Goal: Transaction & Acquisition: Book appointment/travel/reservation

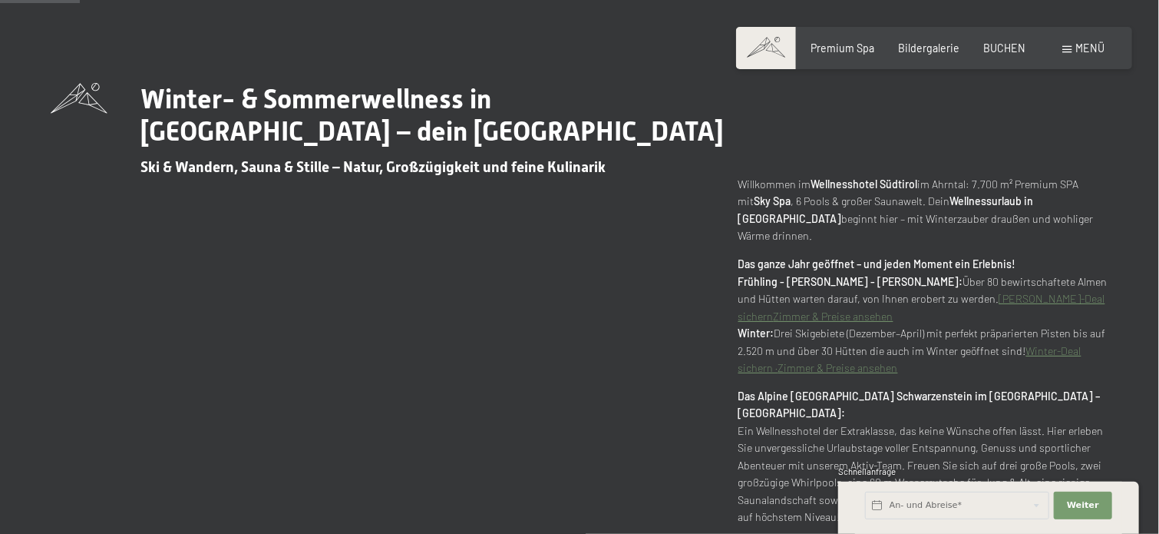
scroll to position [605, 0]
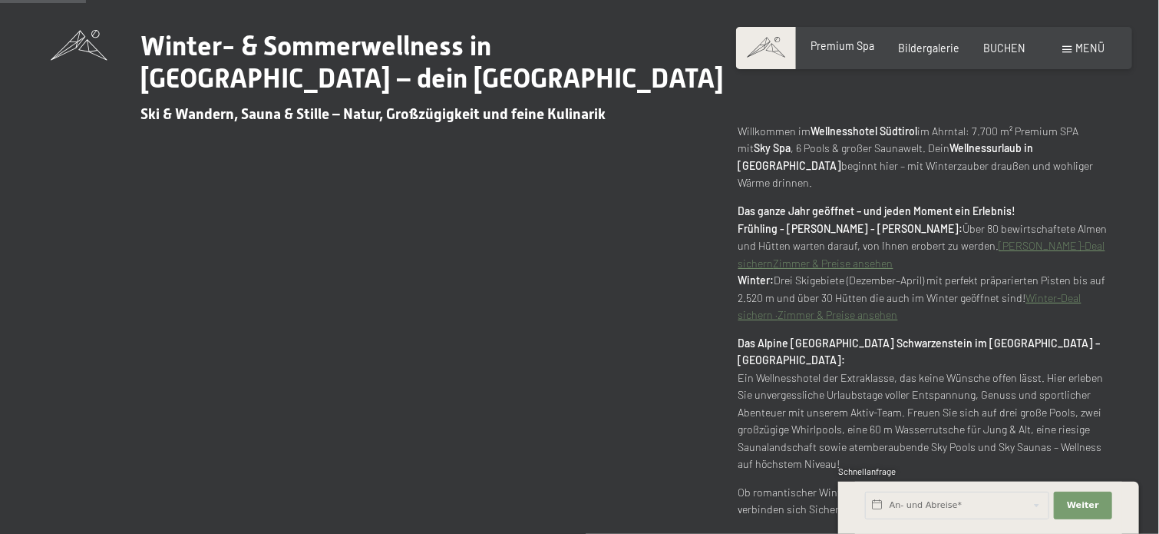
click at [857, 45] on span "Premium Spa" at bounding box center [843, 45] width 64 height 13
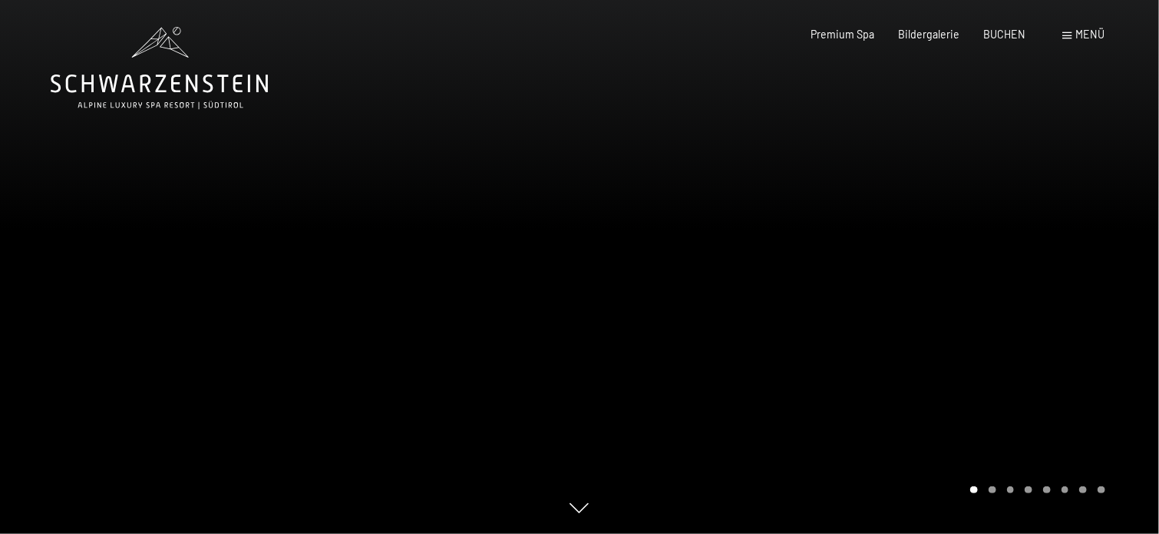
click at [1091, 32] on span "Menü" at bounding box center [1091, 34] width 29 height 13
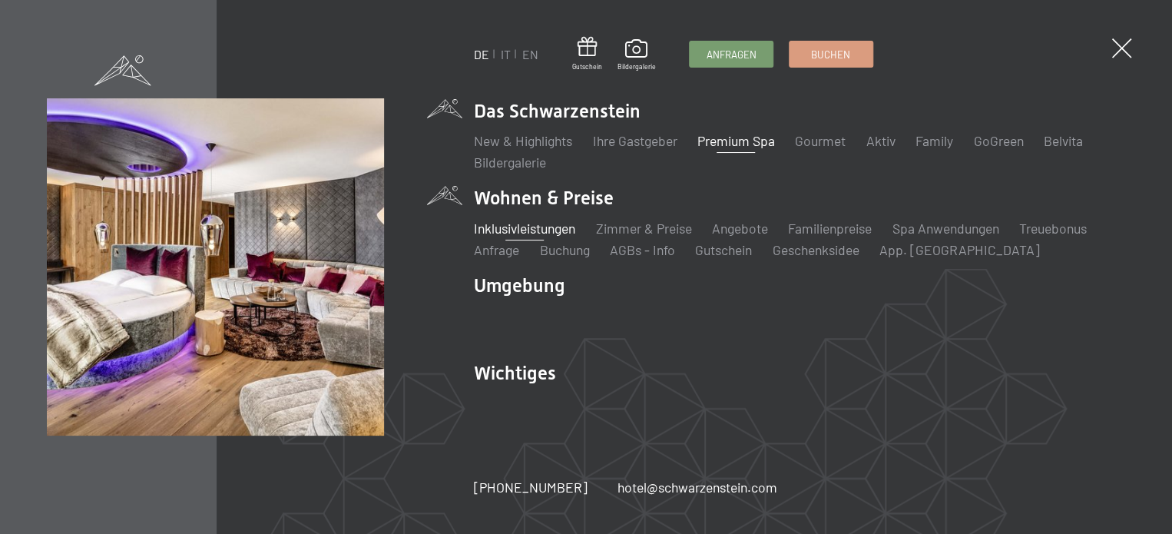
click at [550, 227] on link "Inklusivleistungen" at bounding box center [524, 228] width 101 height 17
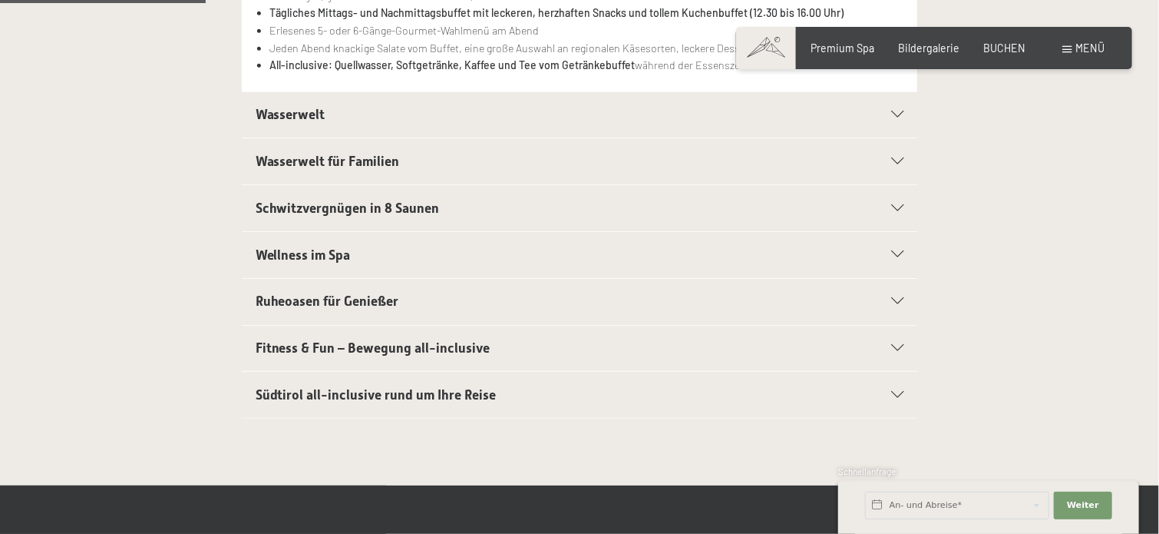
scroll to position [504, 0]
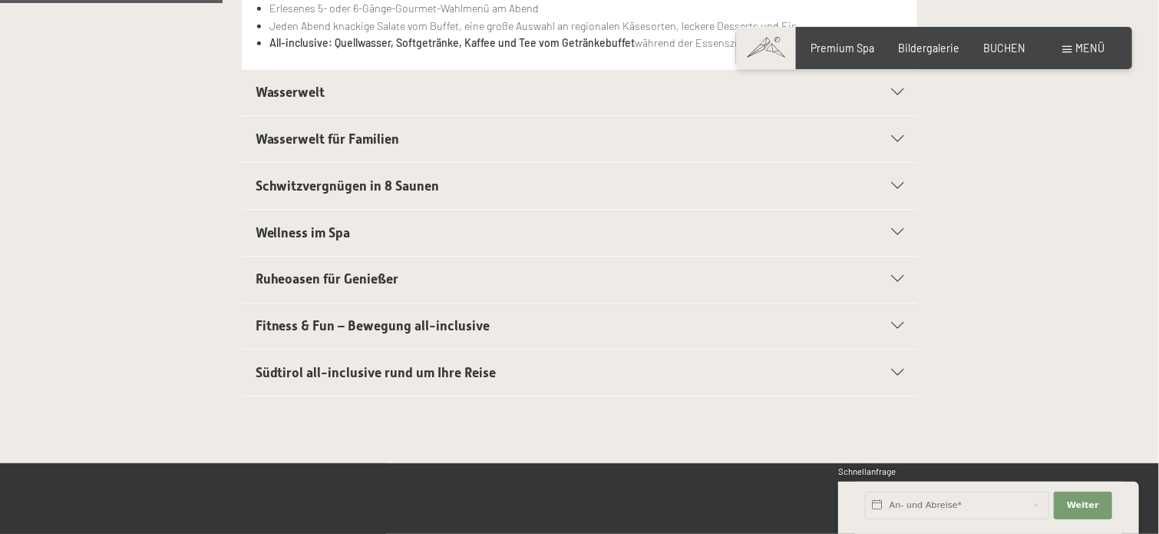
click at [901, 86] on div "Wasserwelt" at bounding box center [580, 93] width 649 height 46
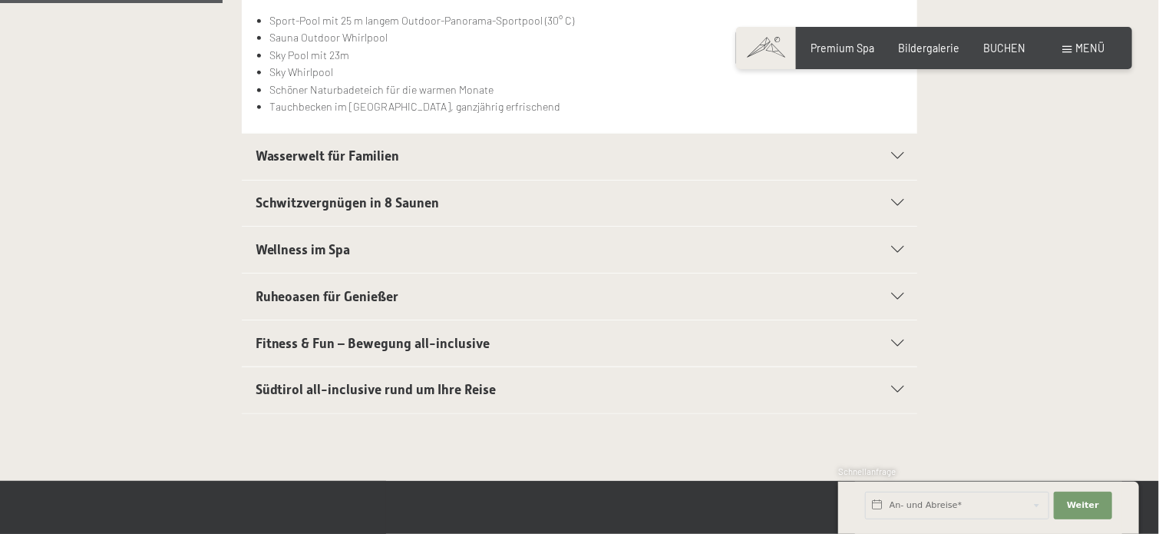
click at [901, 250] on icon at bounding box center [898, 249] width 12 height 7
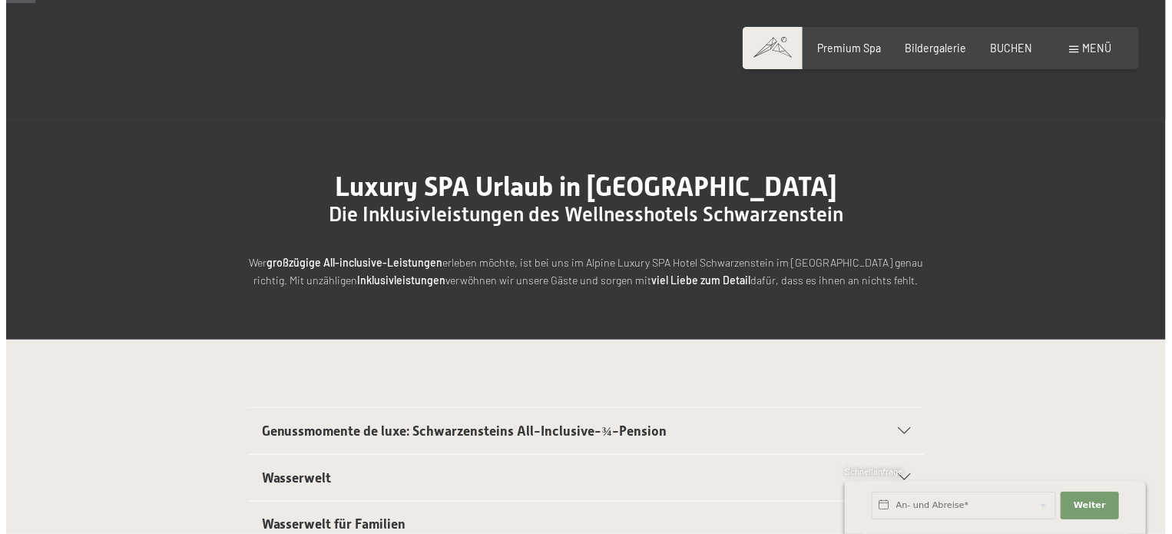
scroll to position [8, 0]
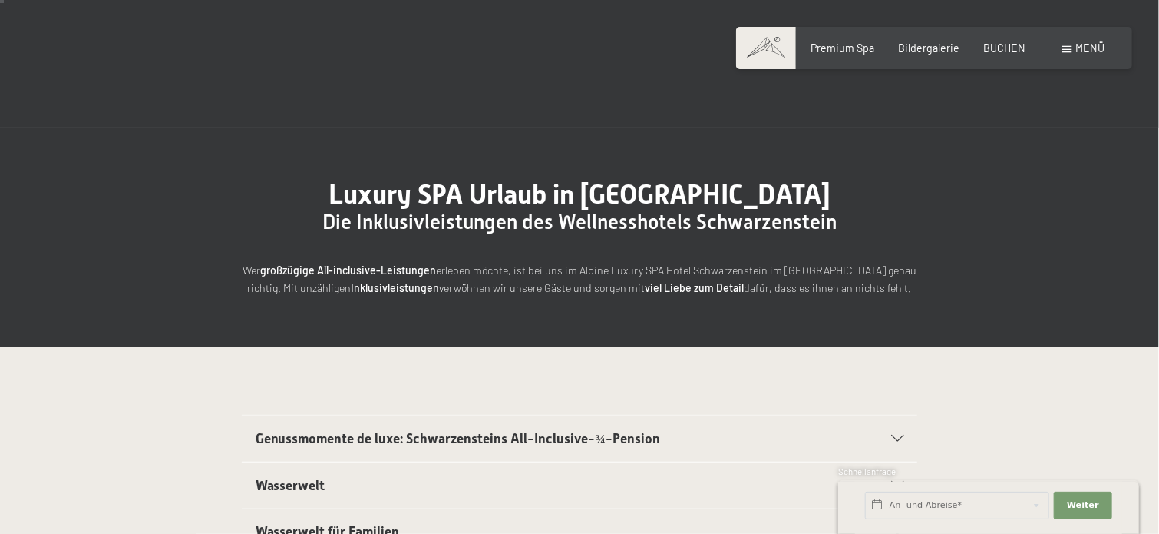
click at [1087, 55] on div "Buchen Anfragen Premium Spa Bildergalerie BUCHEN Menü DE IT EN Gutschein Bilder…" at bounding box center [934, 48] width 342 height 15
click at [1087, 48] on span "Menü" at bounding box center [1091, 47] width 29 height 13
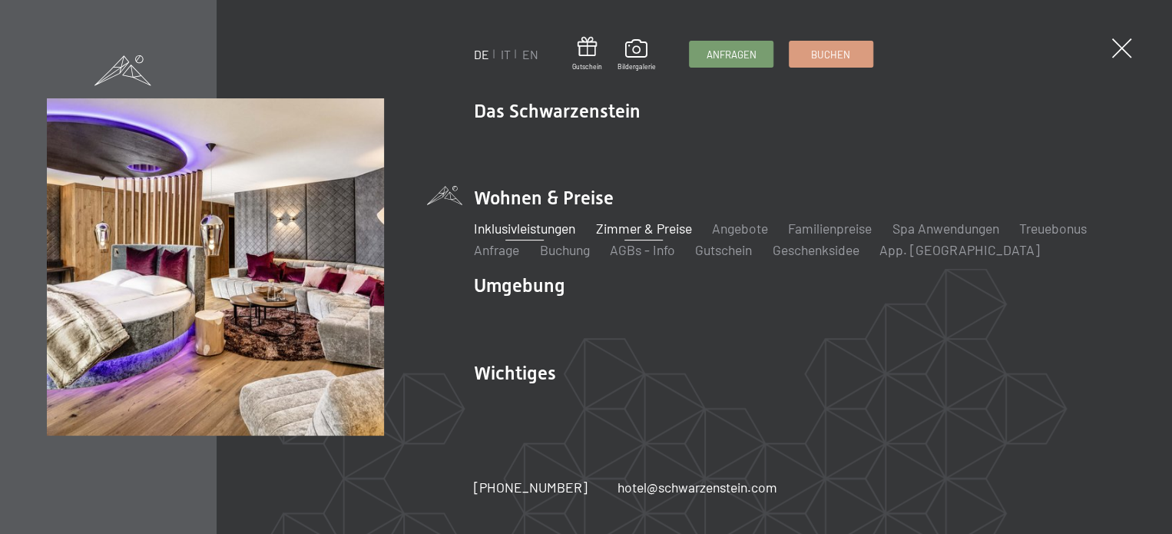
click at [648, 229] on link "Zimmer & Preise" at bounding box center [643, 228] width 96 height 17
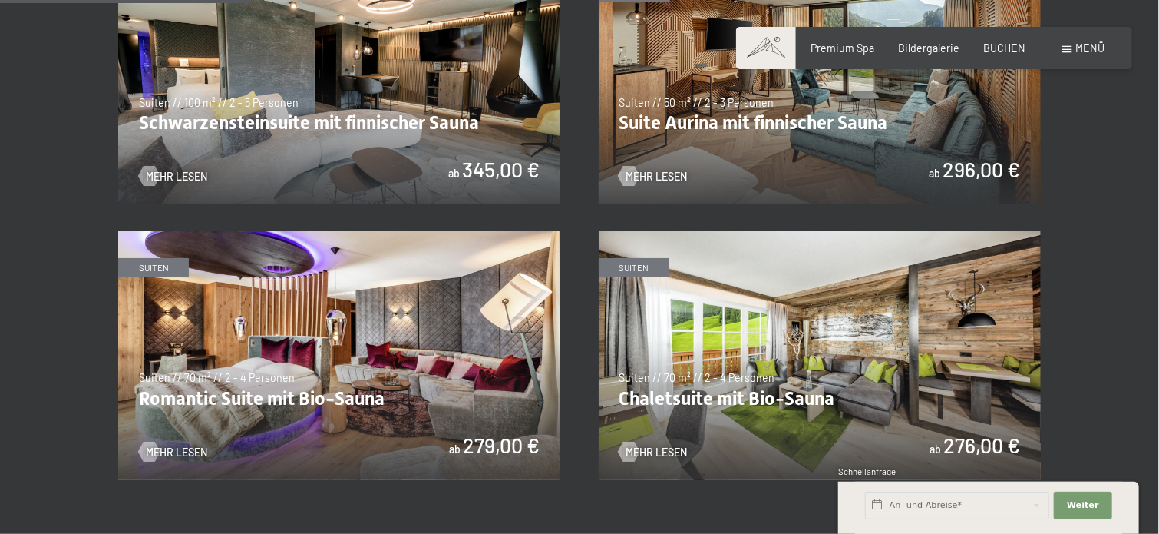
scroll to position [949, 0]
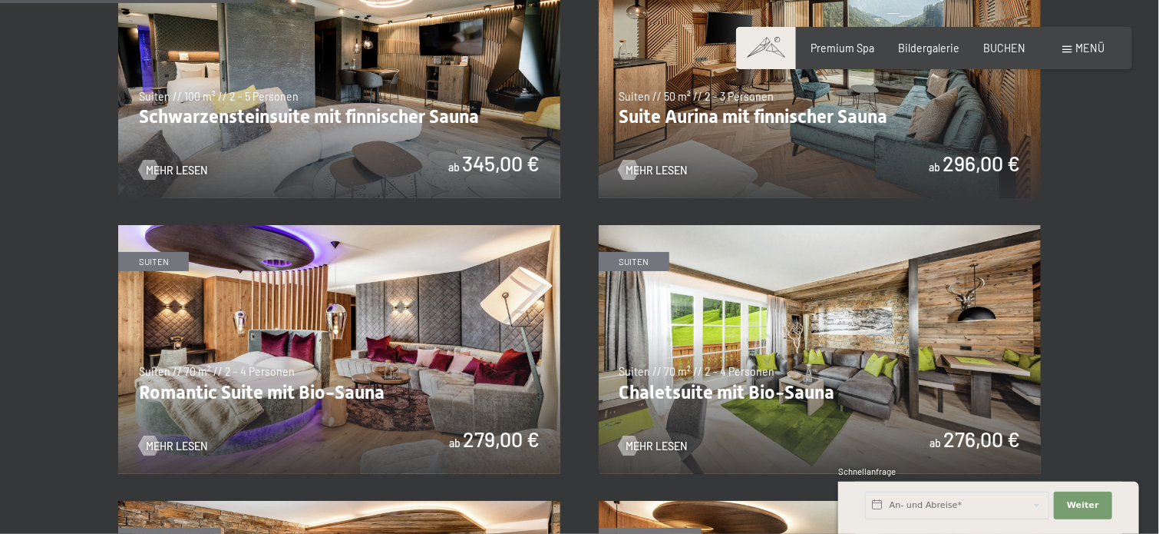
drag, startPoint x: 1167, startPoint y: 43, endPoint x: 1173, endPoint y: 142, distance: 99.2
click at [392, 337] on img at bounding box center [339, 349] width 442 height 249
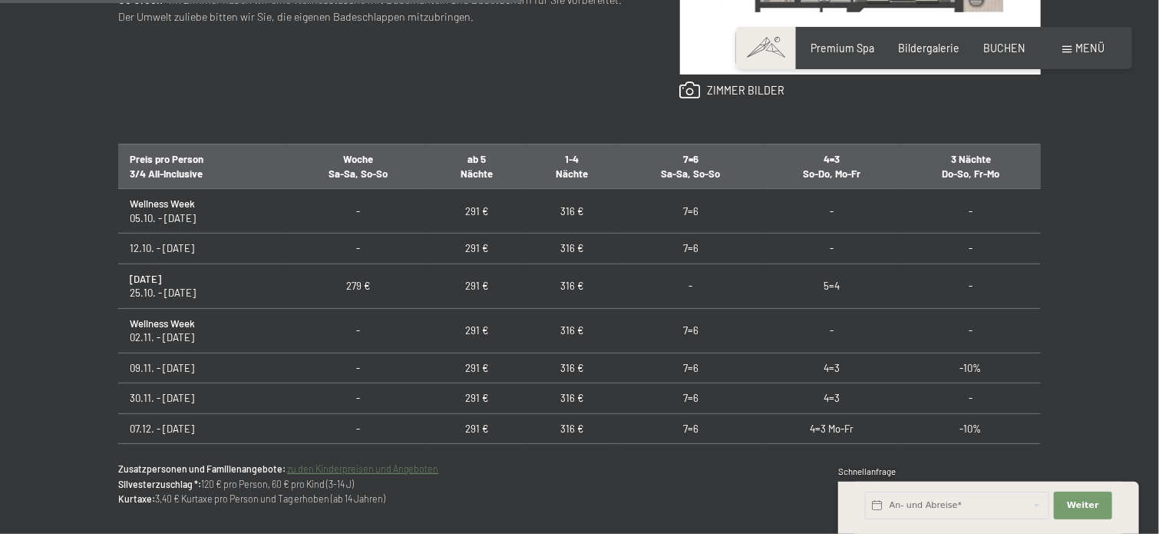
scroll to position [880, 0]
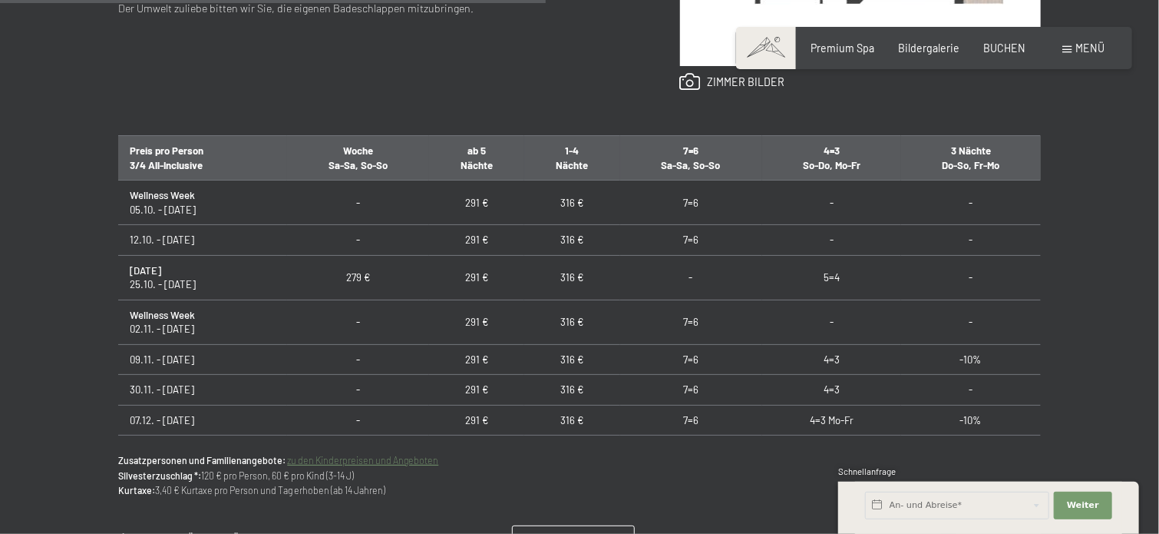
click at [569, 315] on td "316 €" at bounding box center [571, 321] width 95 height 45
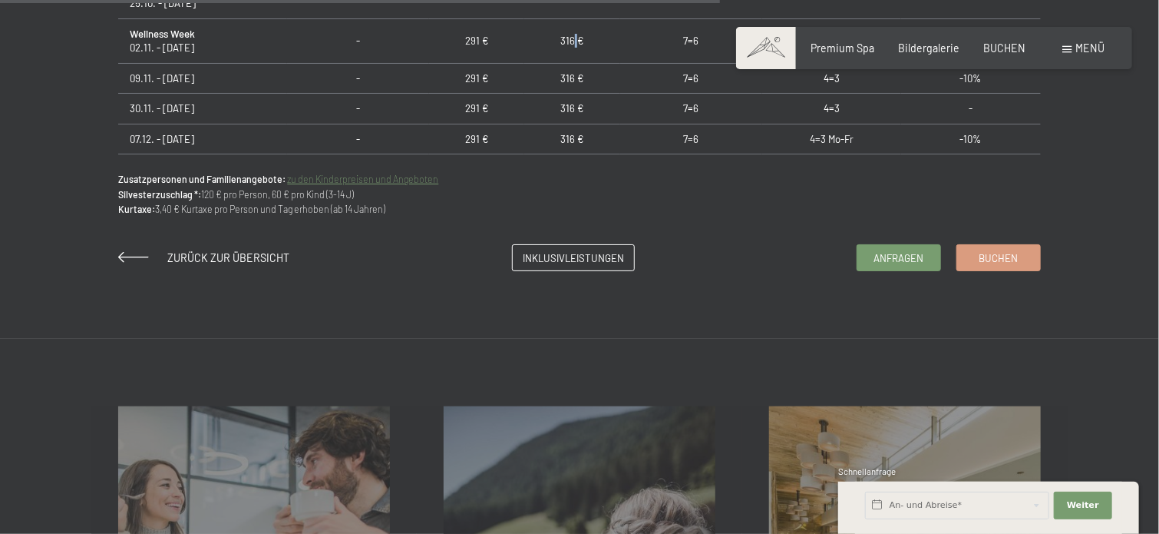
scroll to position [1167, 0]
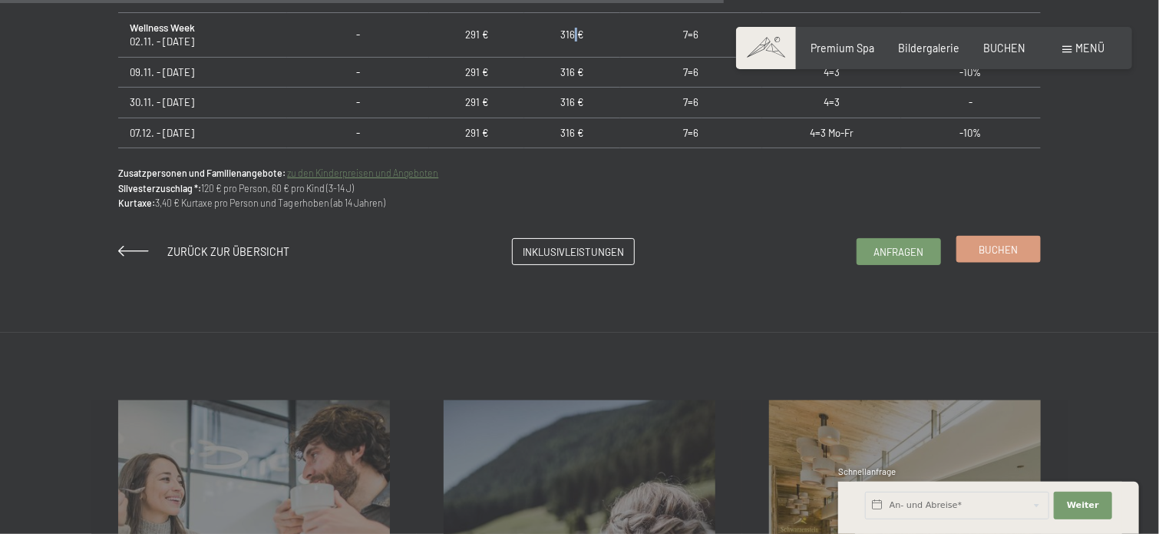
click at [993, 244] on span "Buchen" at bounding box center [998, 250] width 39 height 14
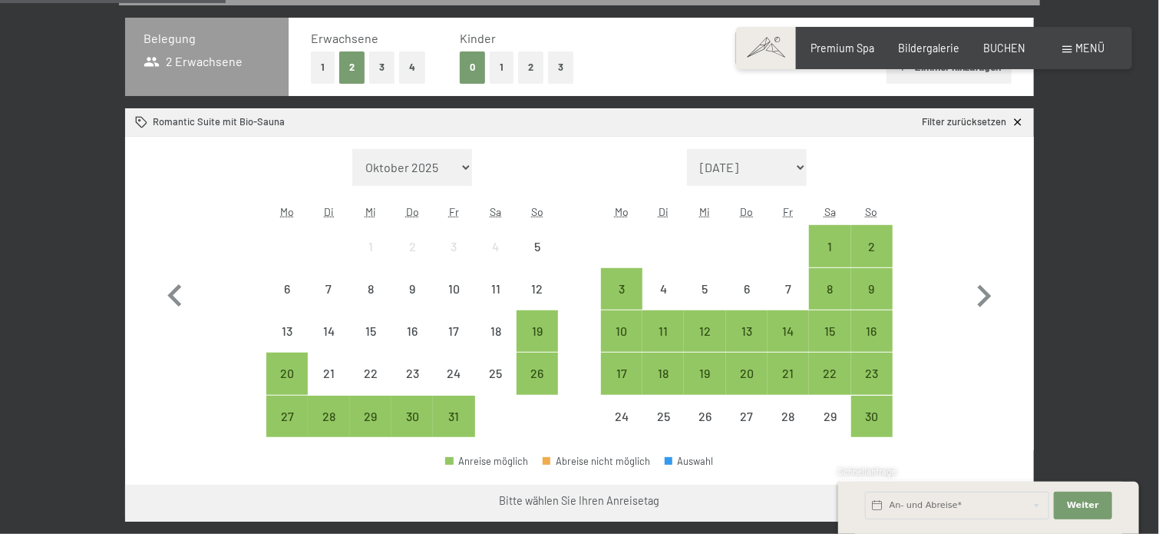
scroll to position [370, 0]
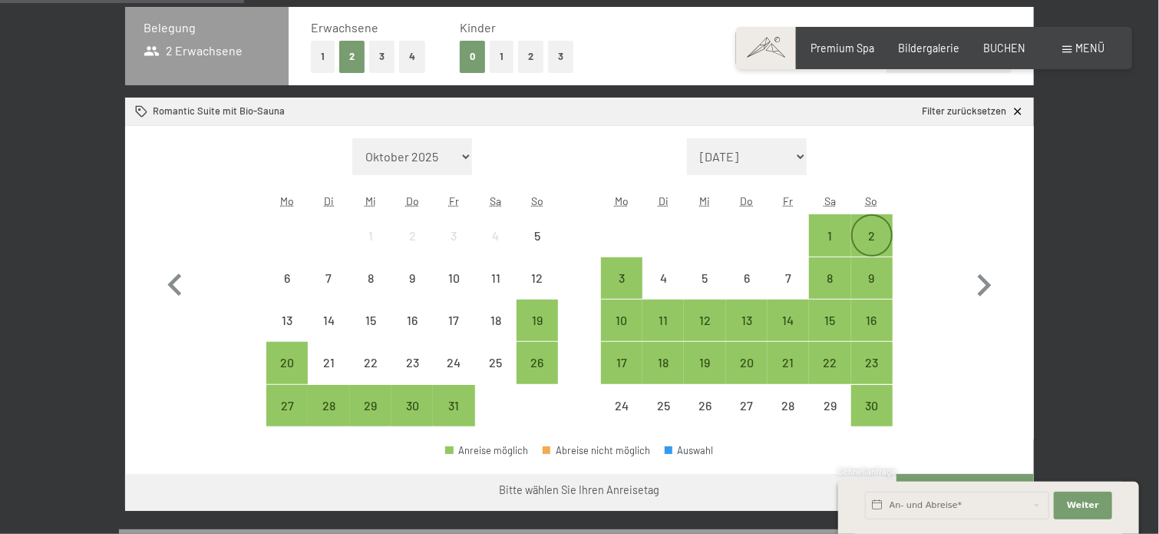
click at [869, 236] on div "2" at bounding box center [872, 249] width 38 height 38
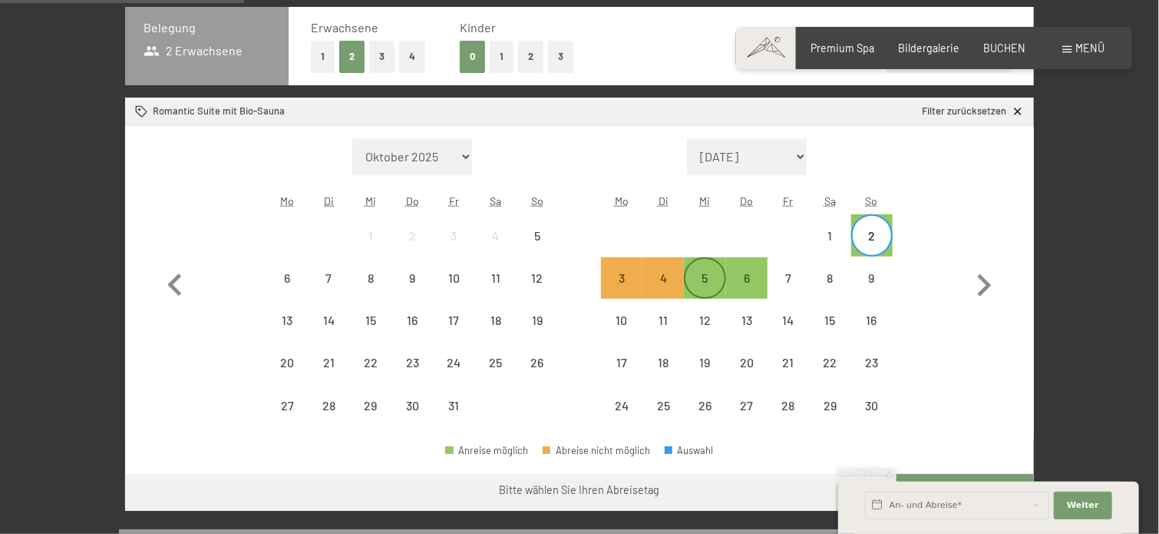
click at [703, 283] on div "5" at bounding box center [705, 291] width 38 height 38
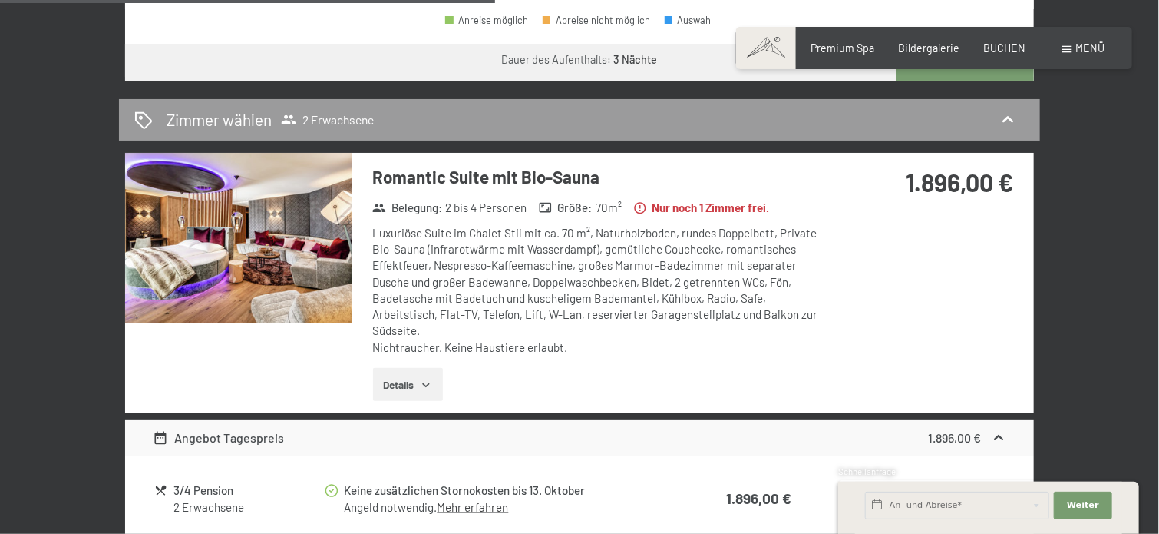
scroll to position [806, 0]
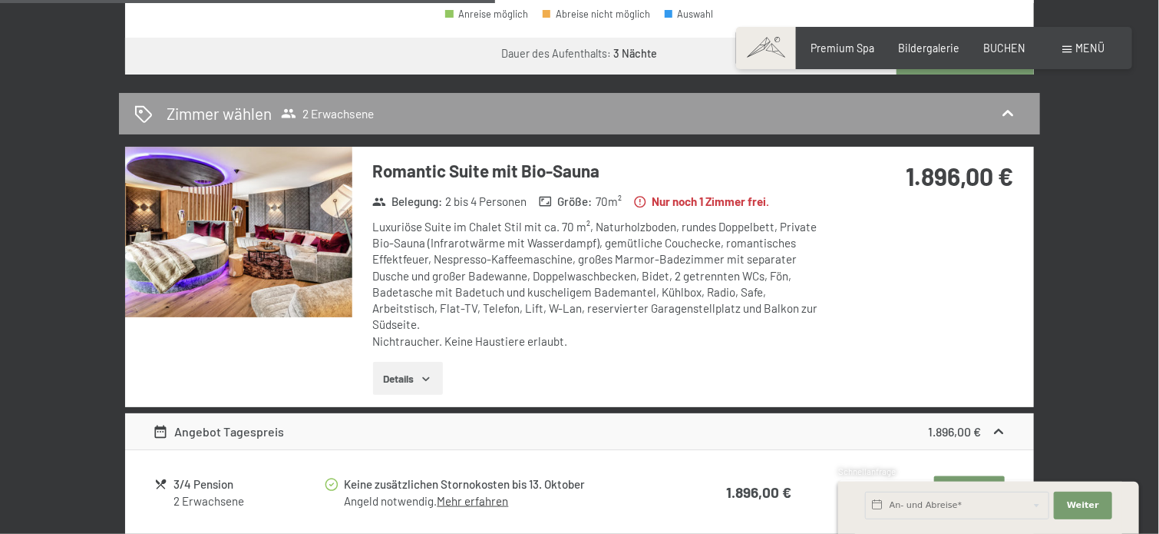
click at [282, 233] on img at bounding box center [238, 232] width 227 height 170
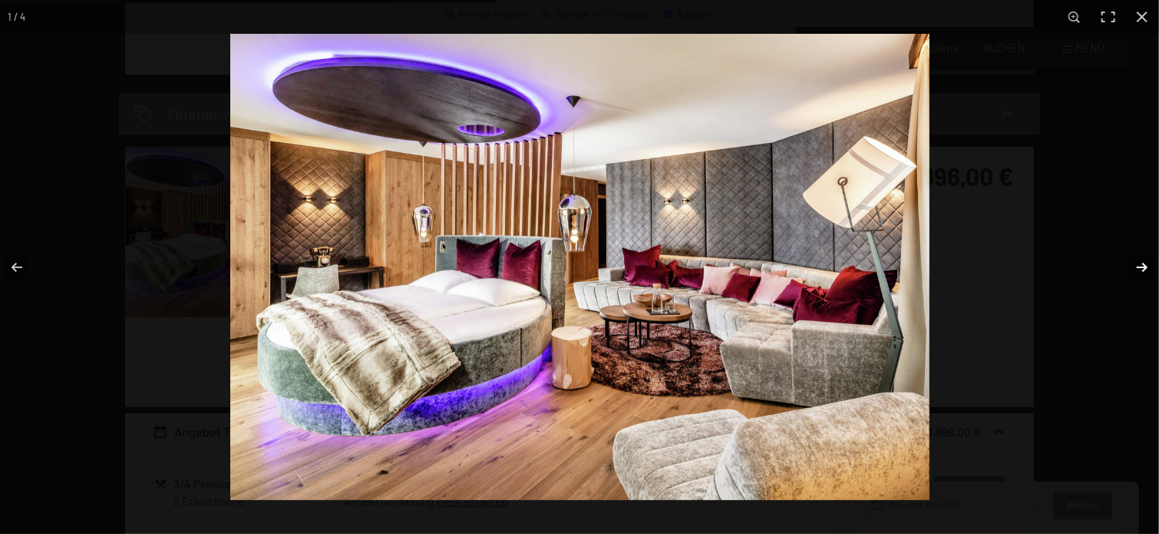
click at [1143, 264] on button "button" at bounding box center [1133, 267] width 54 height 77
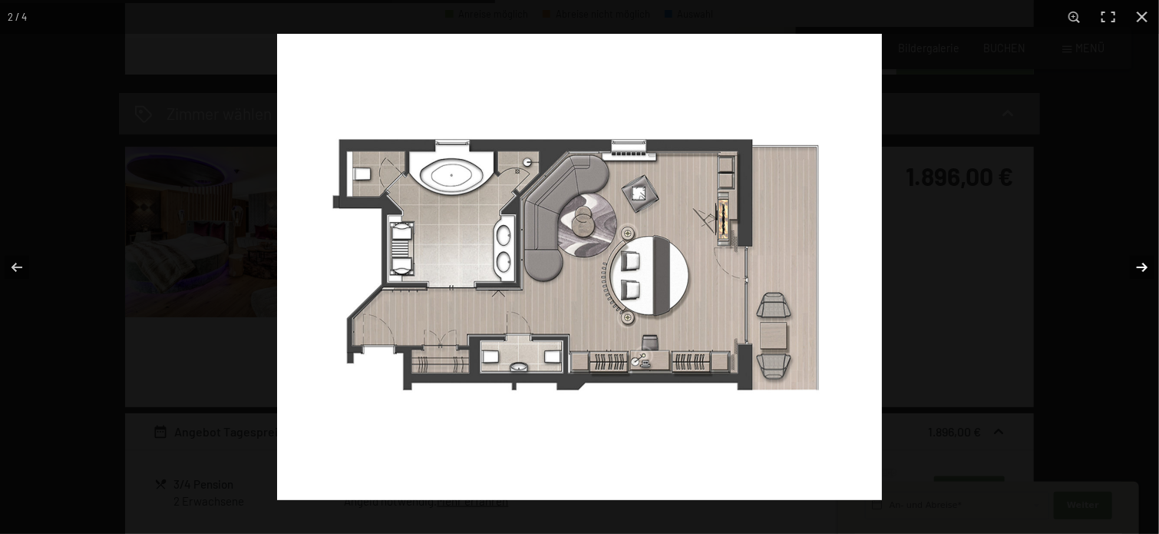
click at [1143, 264] on button "button" at bounding box center [1133, 267] width 54 height 77
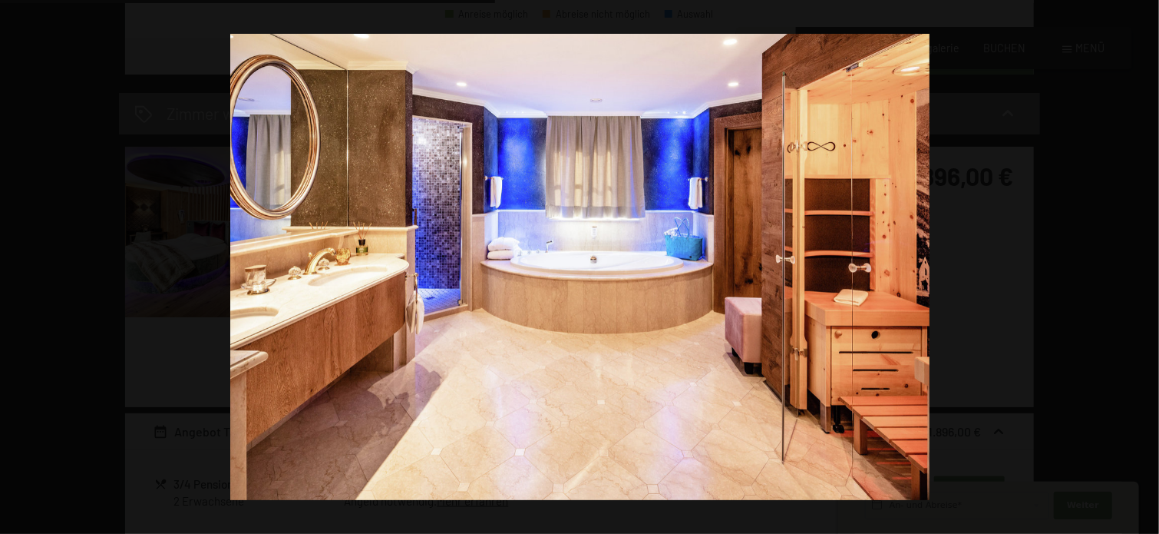
click at [1143, 264] on button "button" at bounding box center [1133, 267] width 54 height 77
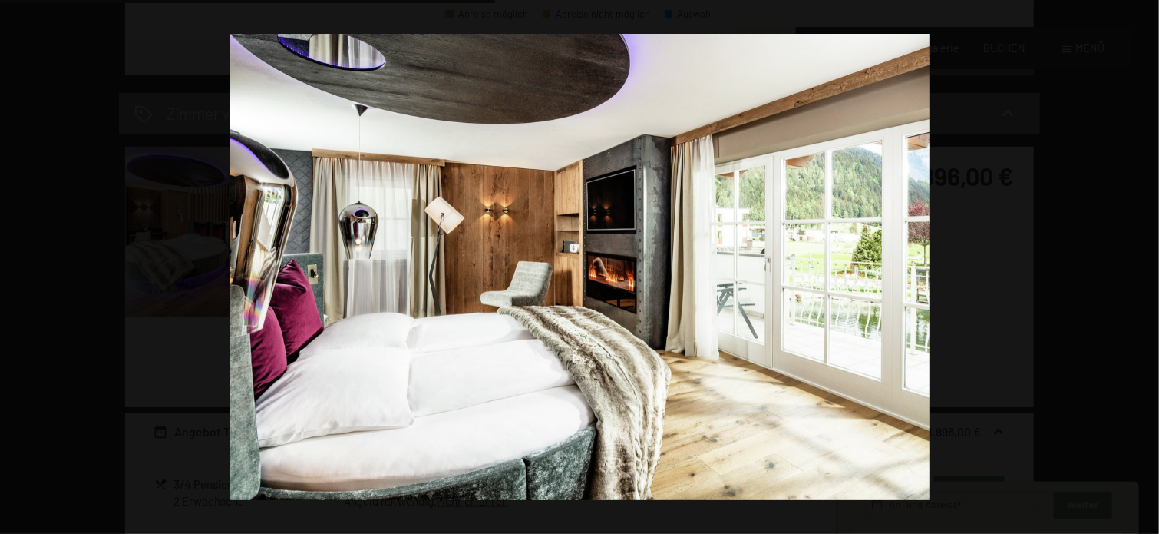
click at [1143, 264] on button "button" at bounding box center [1133, 267] width 54 height 77
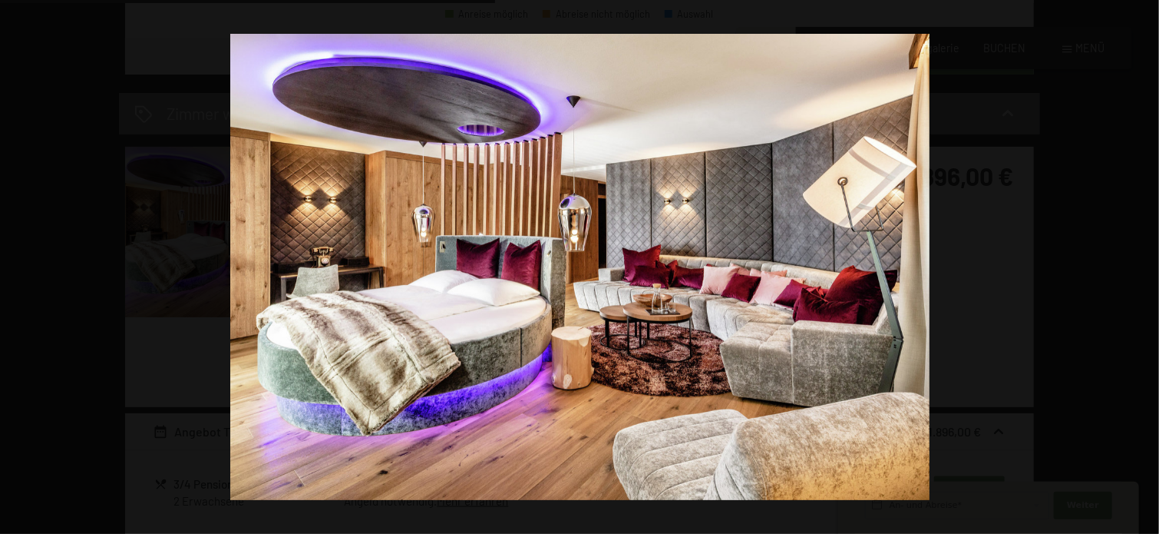
click at [1143, 264] on button "button" at bounding box center [1133, 267] width 54 height 77
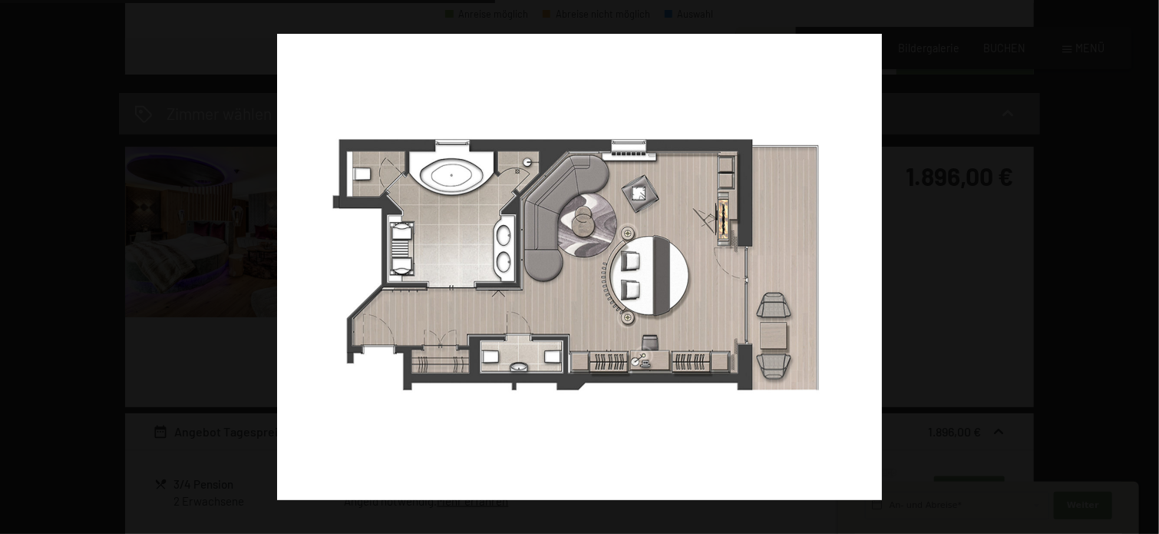
click at [1143, 264] on button "button" at bounding box center [1133, 267] width 54 height 77
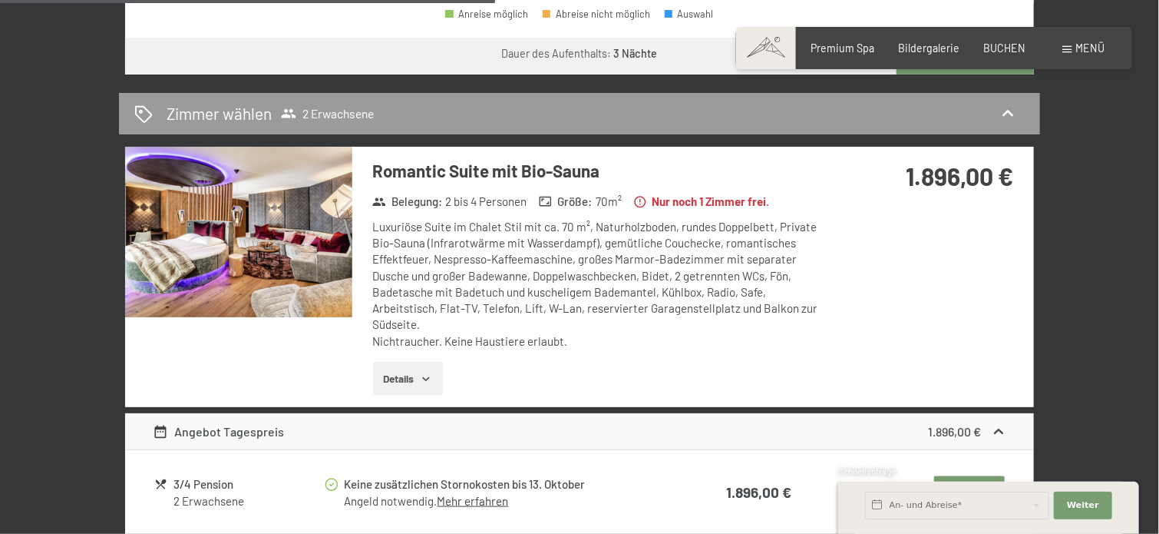
click at [0, 0] on button "button" at bounding box center [0, 0] width 0 height 0
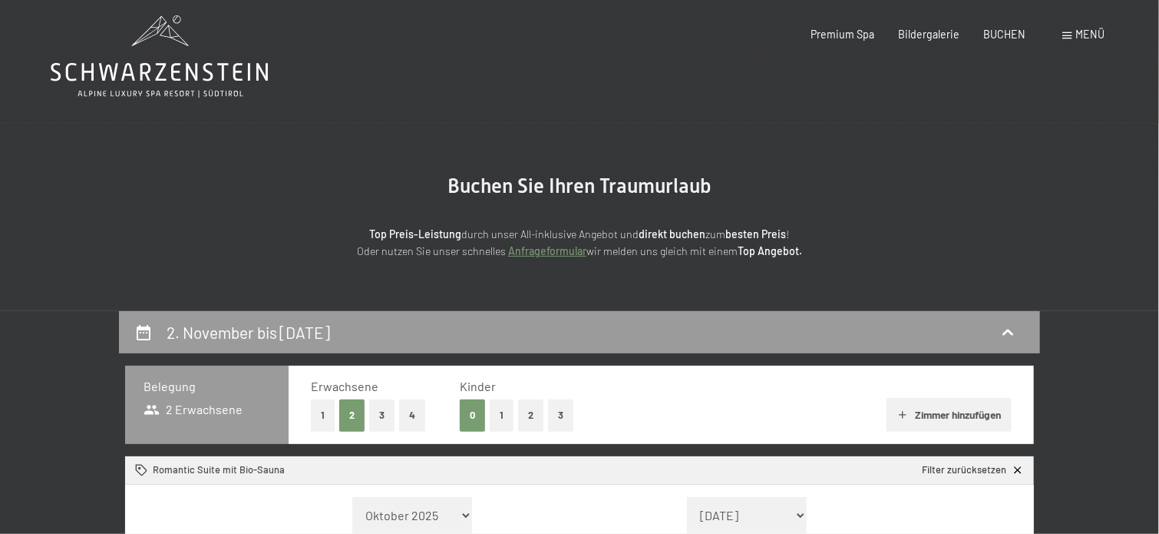
scroll to position [0, 0]
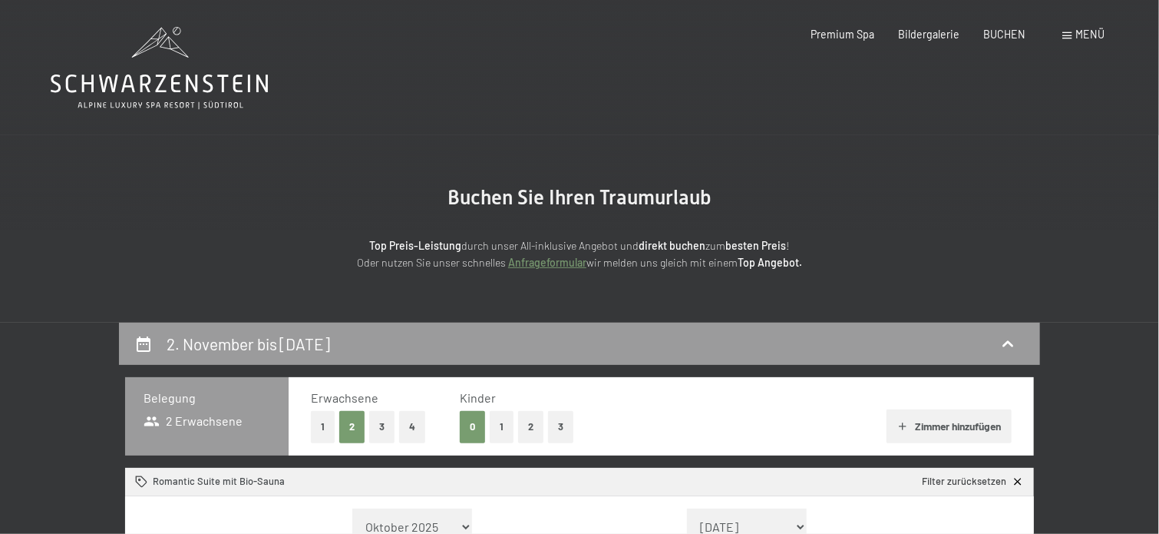
click at [1002, 41] on div "Premium Spa Bildergalerie BUCHEN" at bounding box center [906, 34] width 286 height 15
click at [1004, 31] on span "BUCHEN" at bounding box center [1005, 31] width 42 height 13
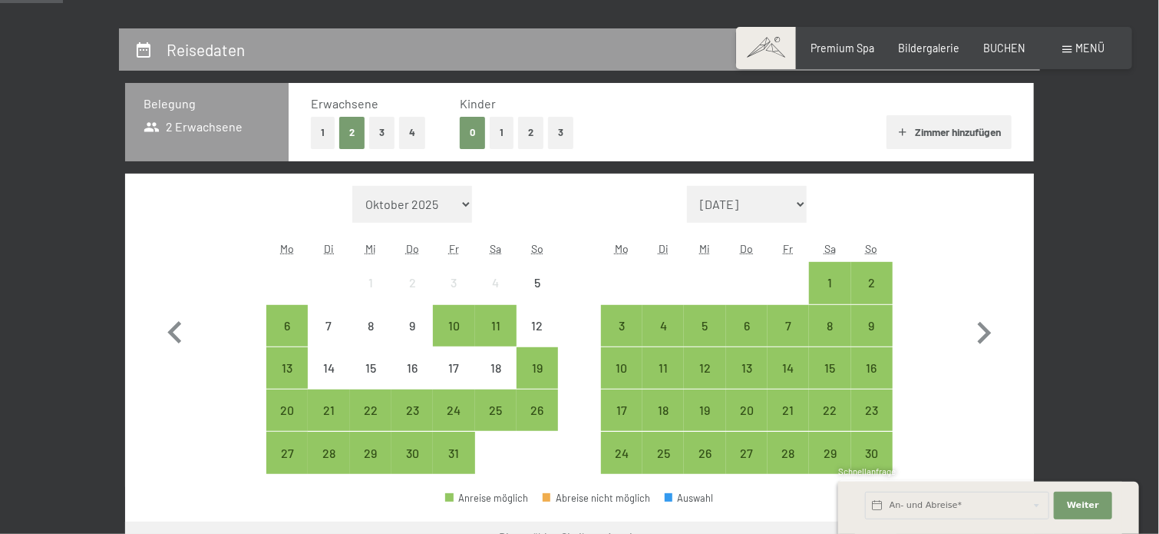
scroll to position [307, 0]
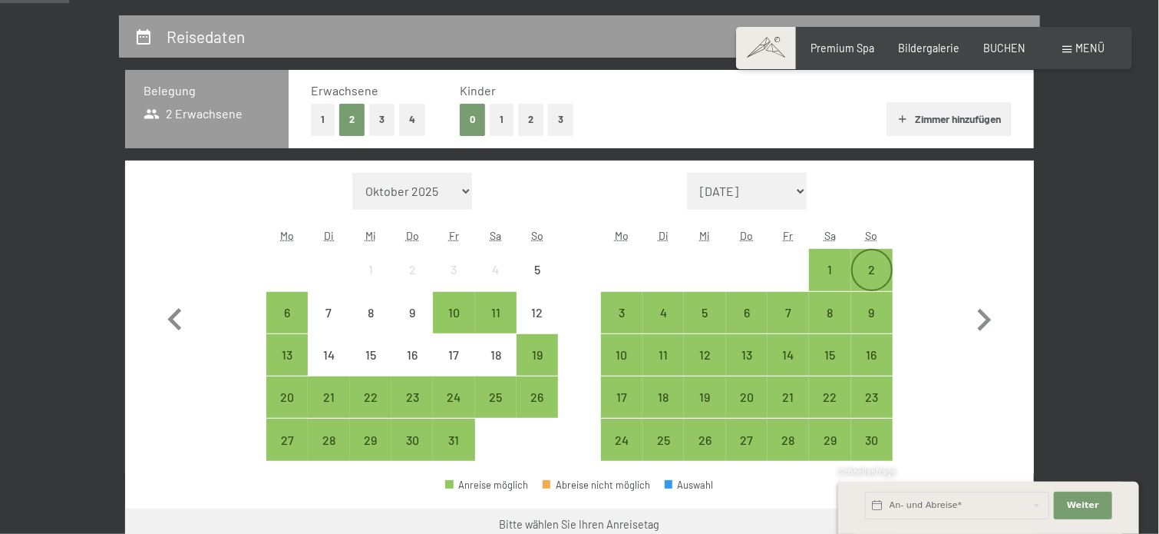
click at [870, 266] on div "2" at bounding box center [872, 282] width 38 height 38
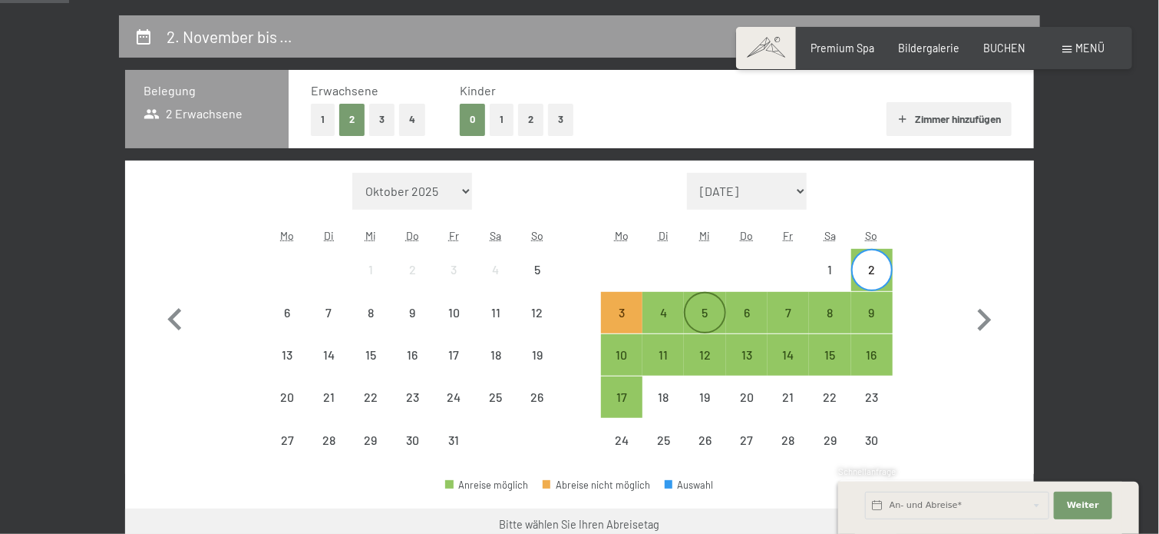
click at [705, 308] on div "5" at bounding box center [705, 325] width 38 height 38
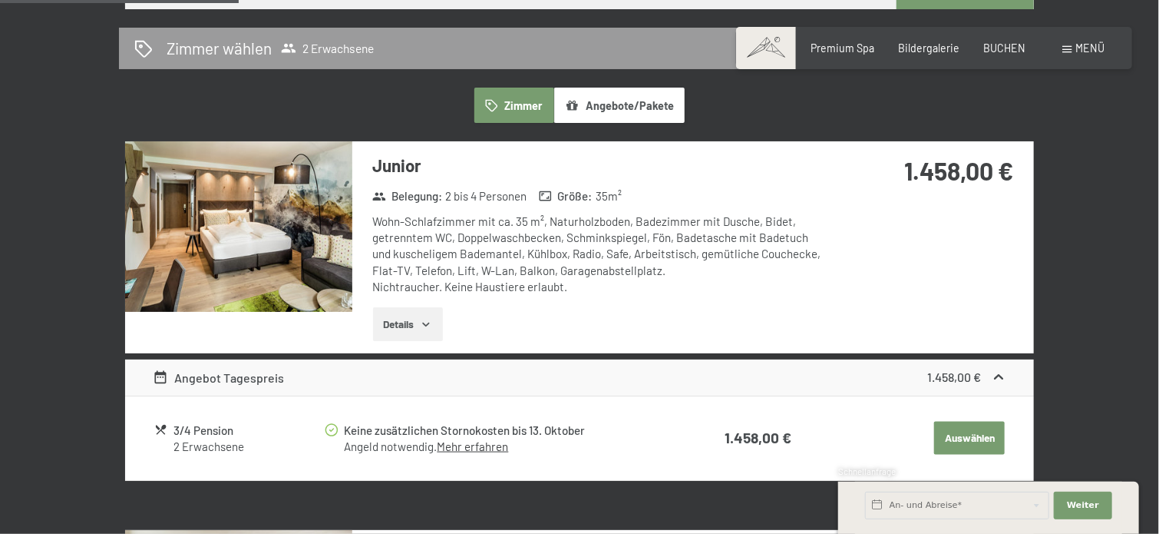
scroll to position [849, 0]
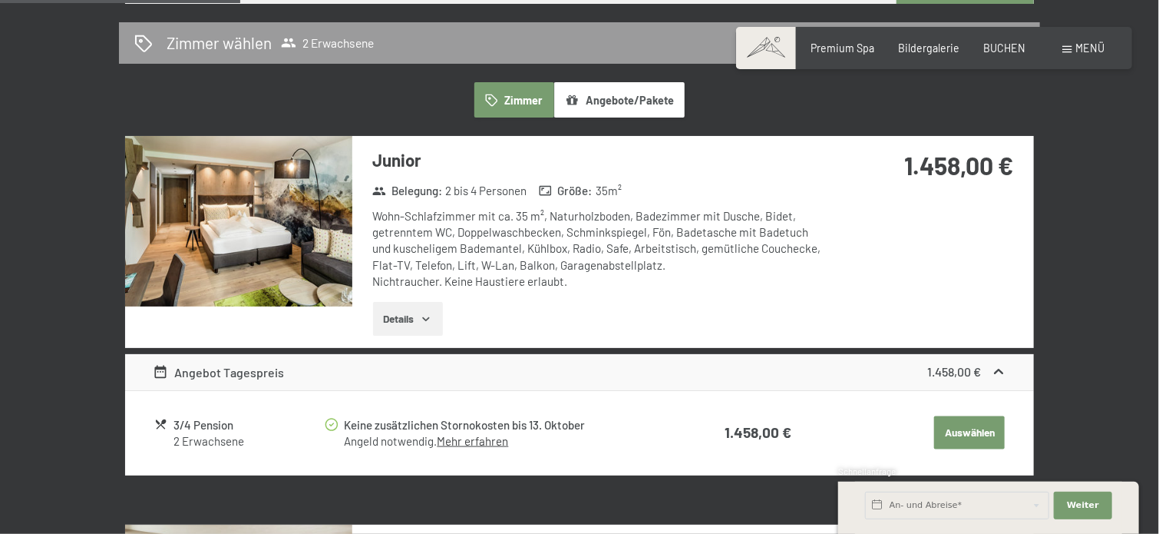
click at [651, 91] on button "Angebote/Pakete" at bounding box center [619, 99] width 131 height 35
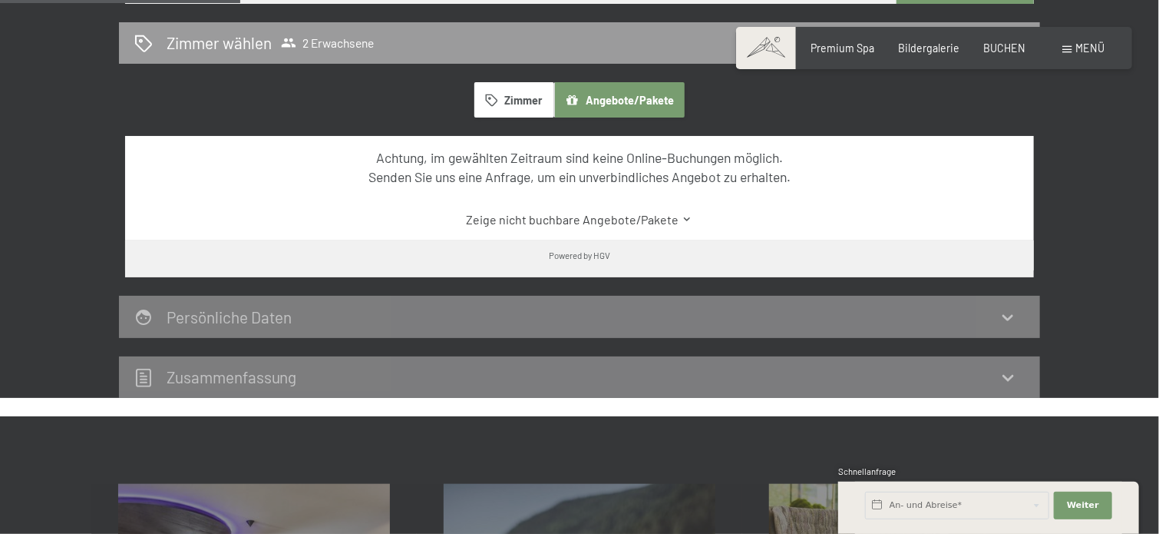
click at [510, 90] on button "Zimmer" at bounding box center [515, 99] width 80 height 35
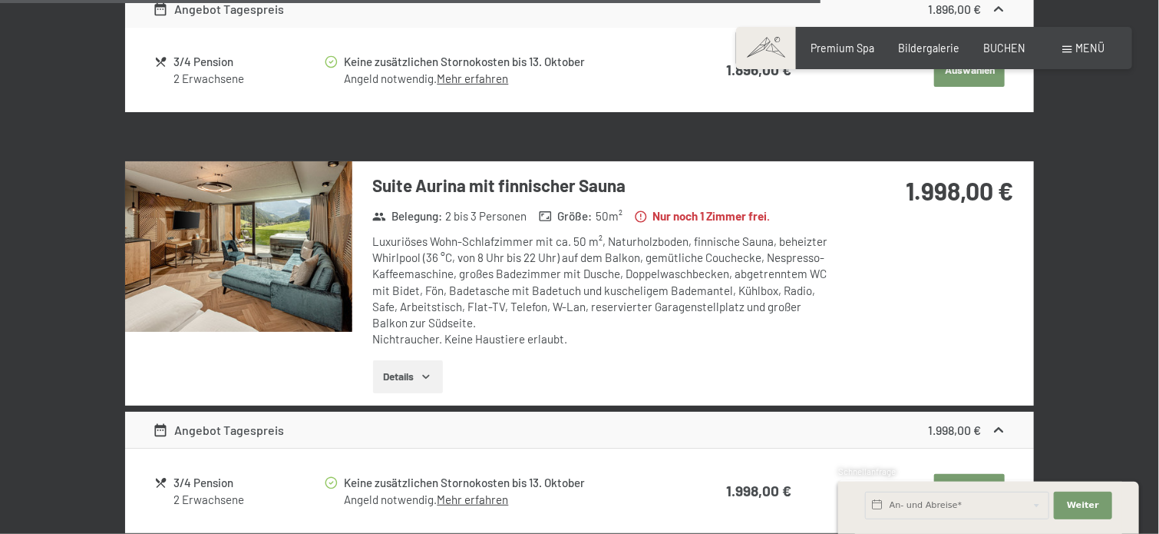
scroll to position [2950, 0]
